Goal: Transaction & Acquisition: Purchase product/service

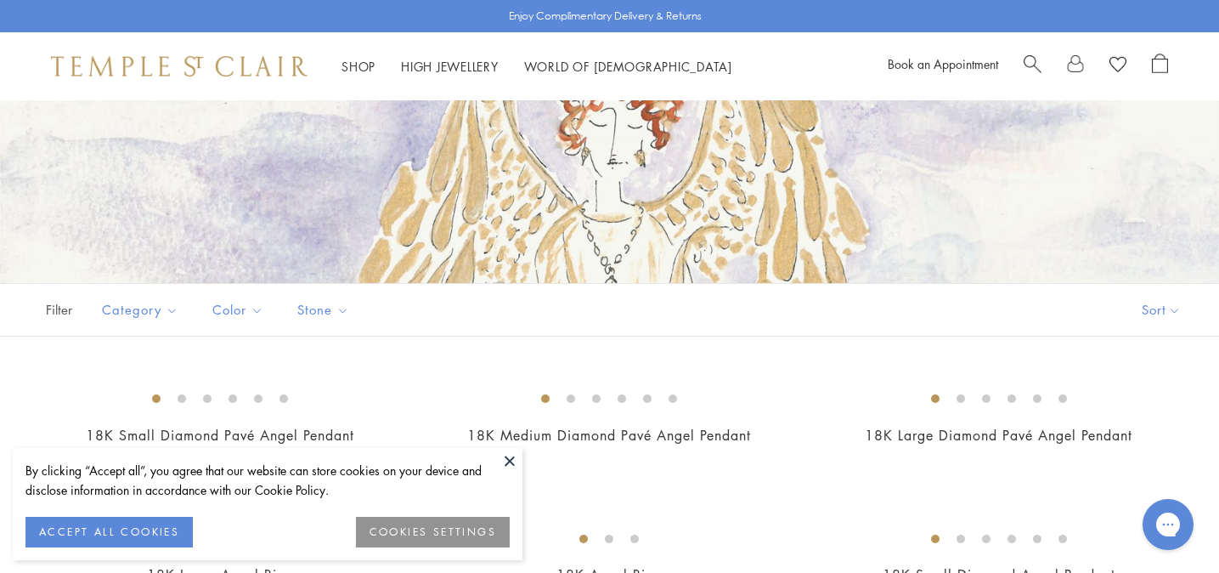
click at [515, 465] on button at bounding box center [509, 460] width 25 height 25
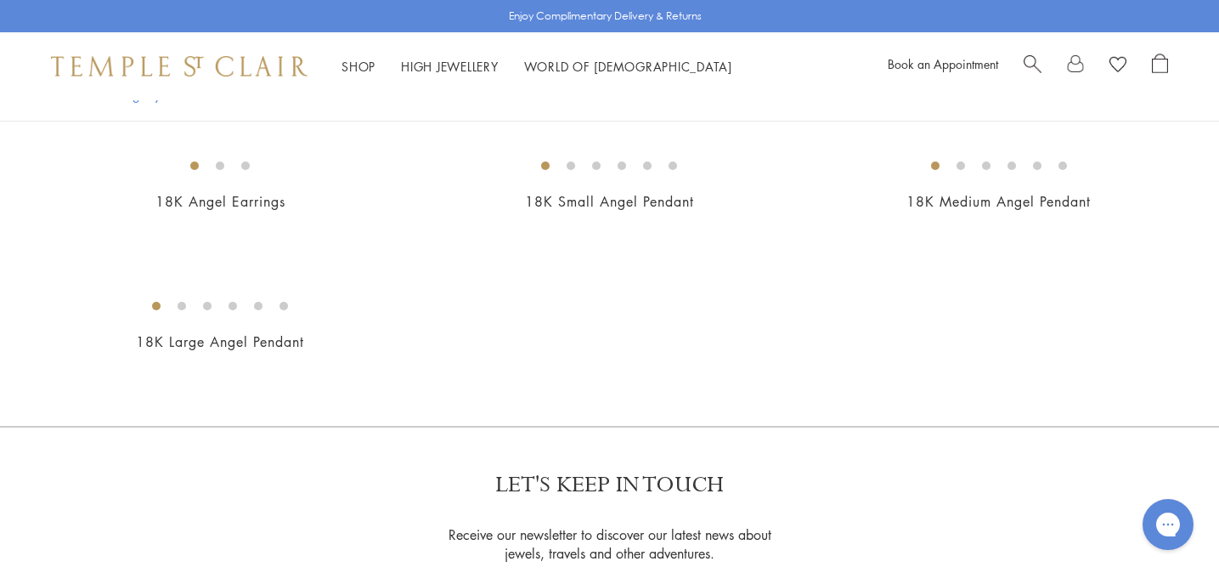
scroll to position [819, 0]
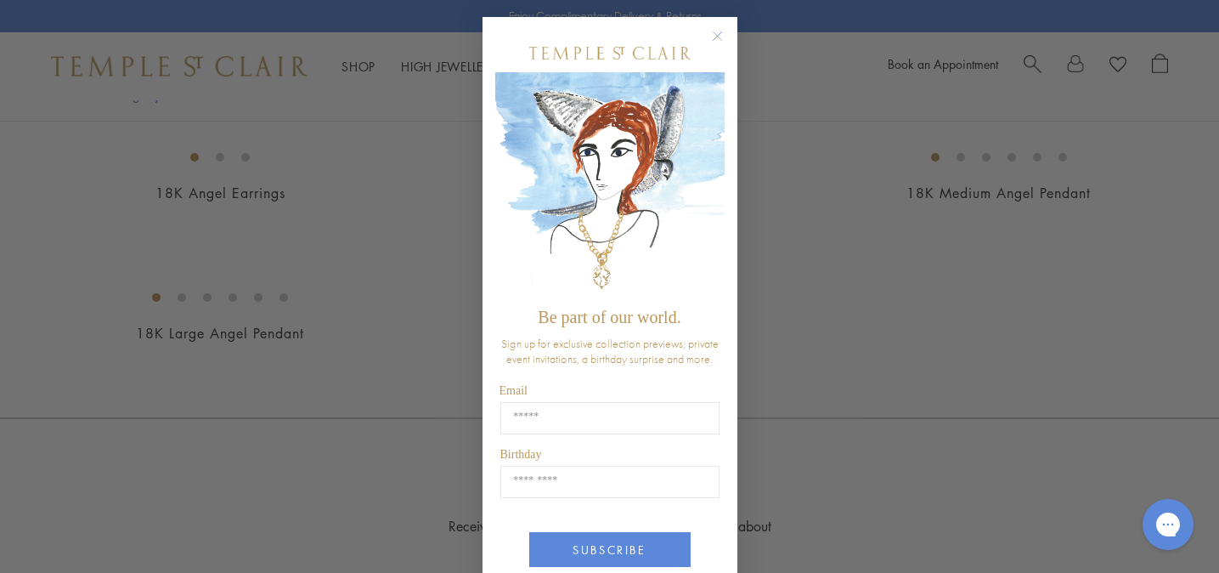
click at [718, 33] on circle "Close dialog" at bounding box center [717, 36] width 20 height 20
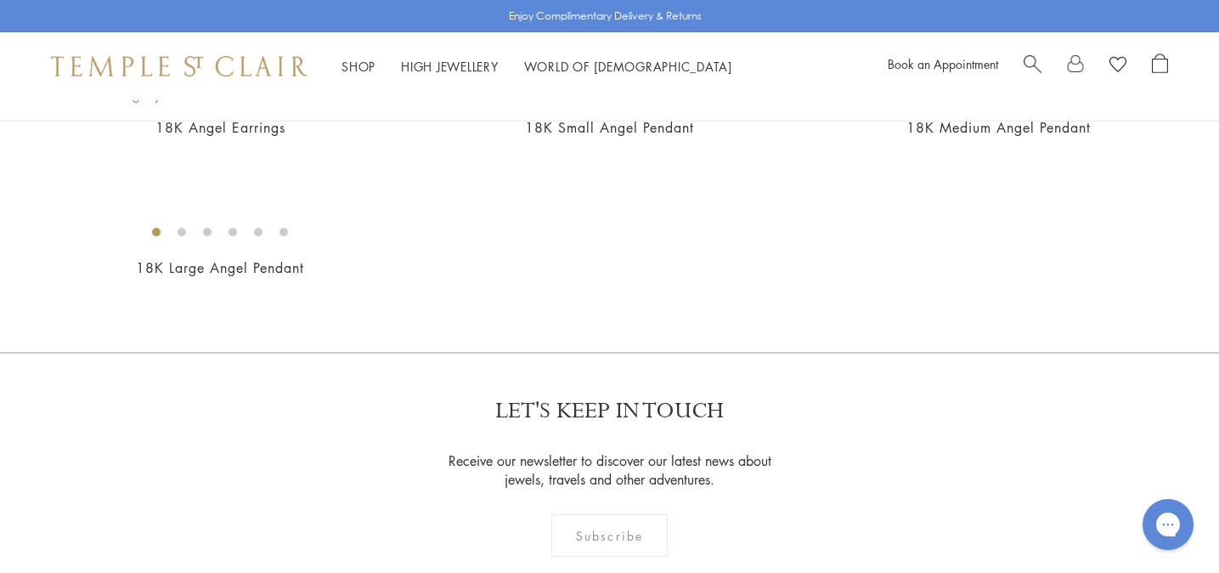
scroll to position [883, 0]
click at [0, 0] on img at bounding box center [0, 0] width 0 height 0
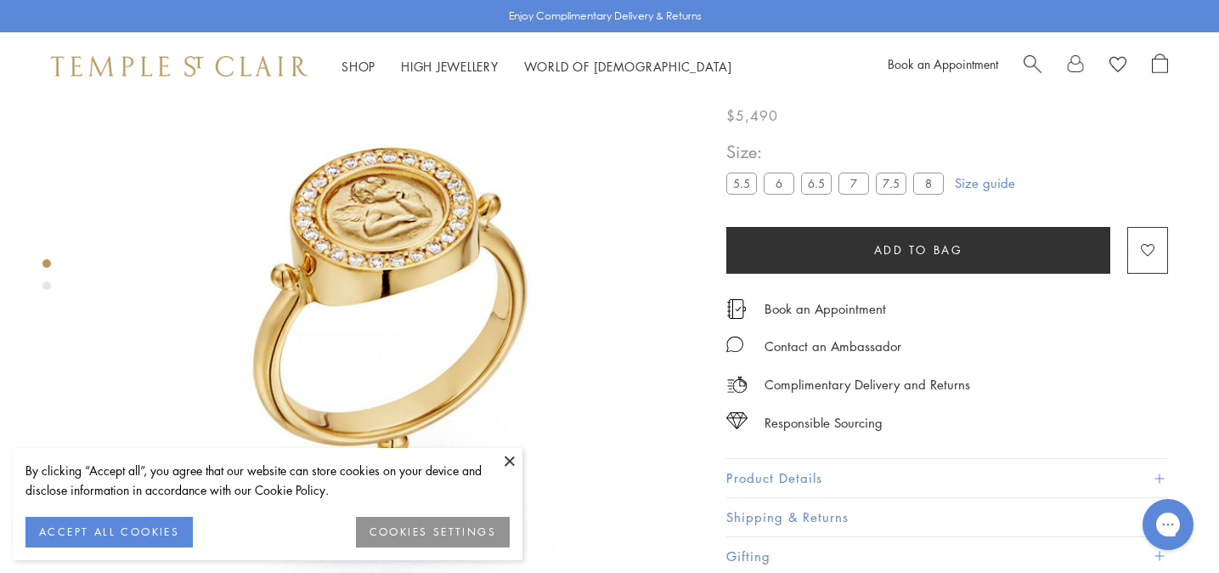
click at [509, 461] on button at bounding box center [509, 460] width 25 height 25
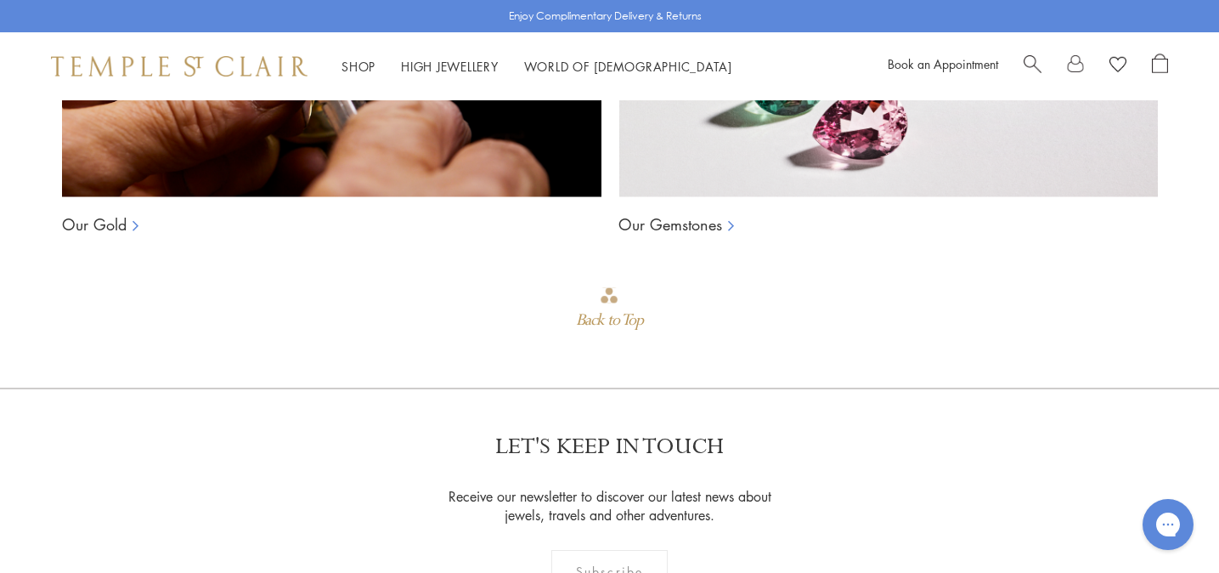
scroll to position [1412, 0]
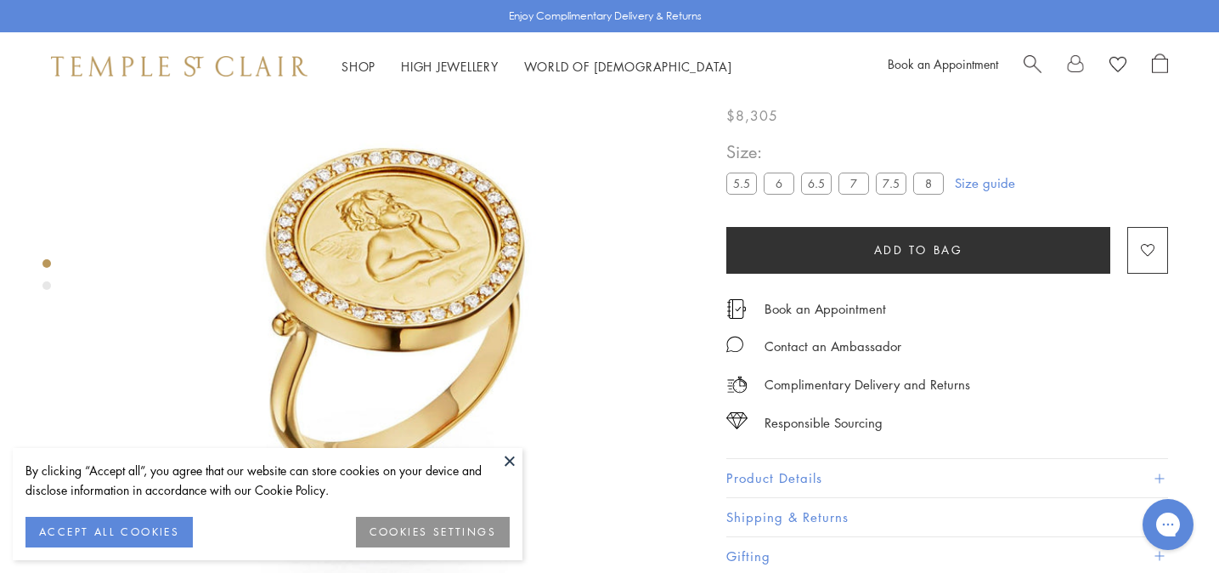
click at [510, 459] on button at bounding box center [509, 460] width 25 height 25
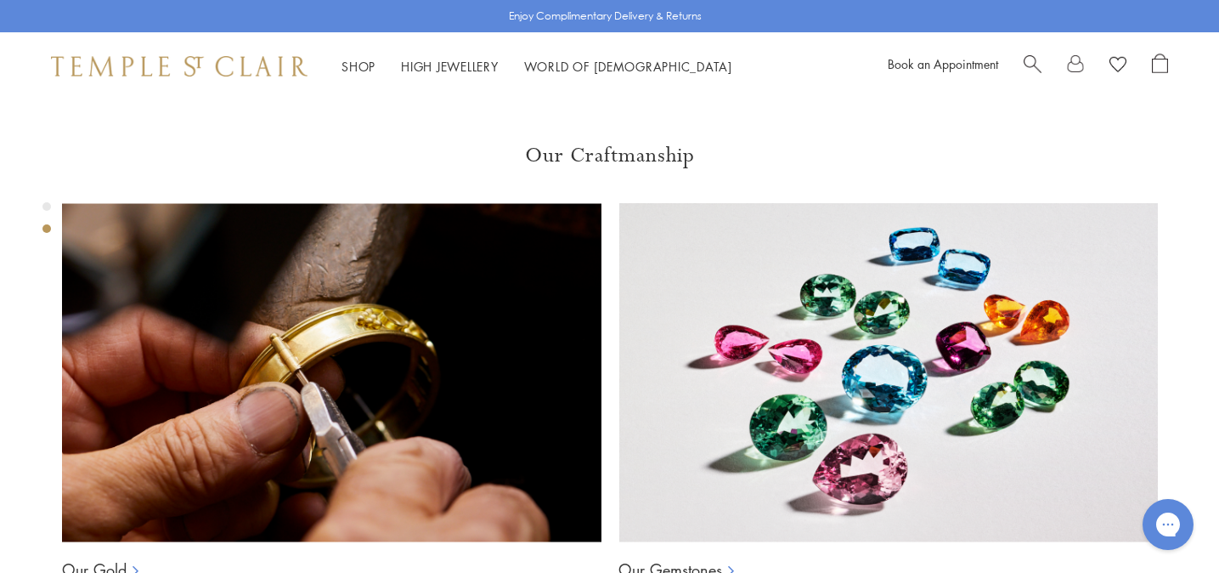
scroll to position [1071, 0]
